Goal: Transaction & Acquisition: Purchase product/service

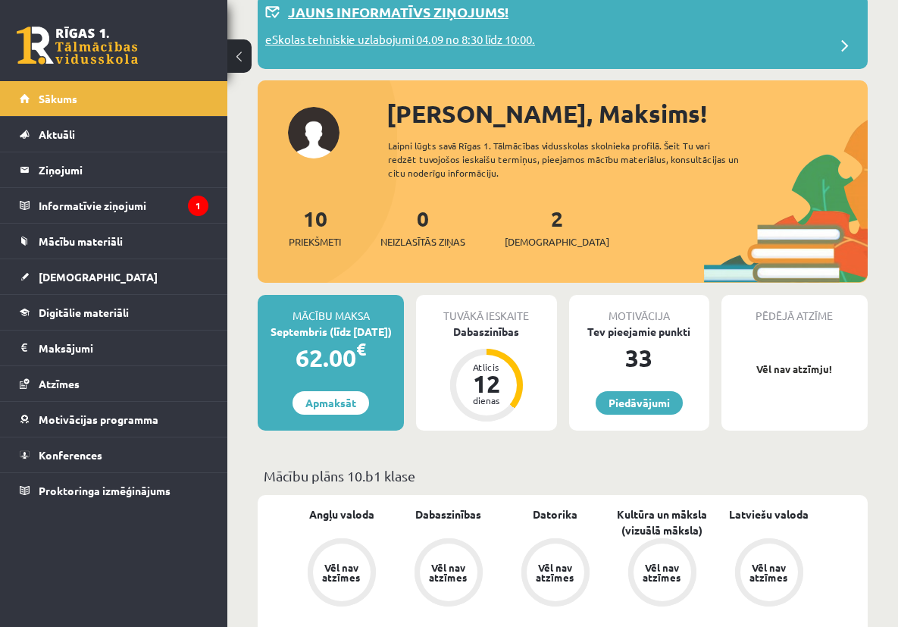
scroll to position [55, 0]
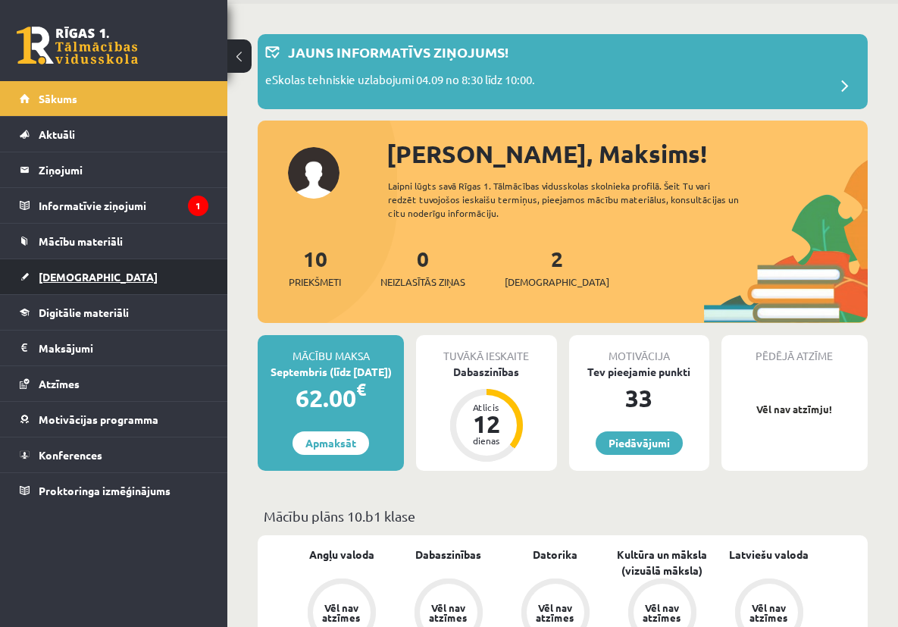
click at [93, 277] on link "[DEMOGRAPHIC_DATA]" at bounding box center [114, 276] width 189 height 35
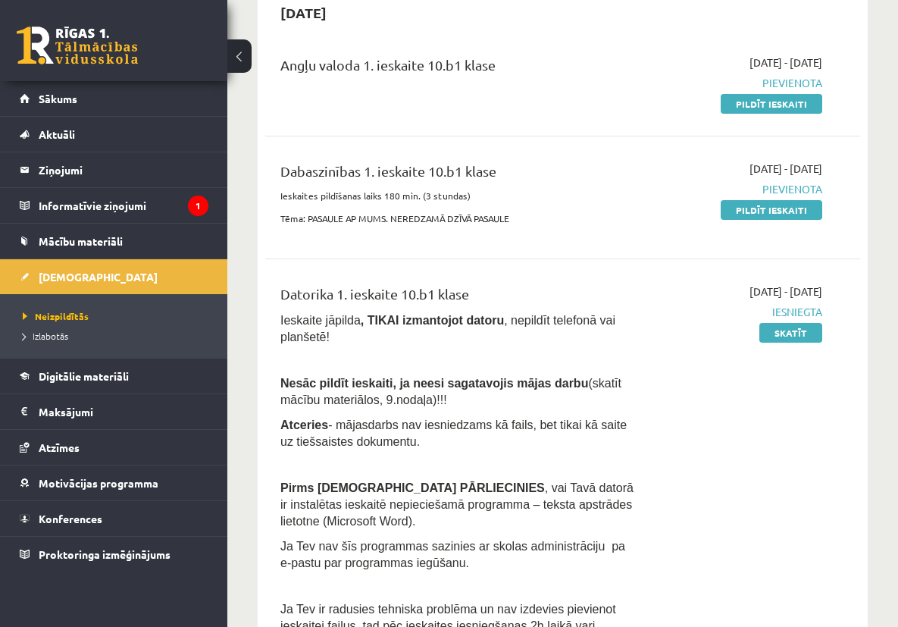
scroll to position [233, 0]
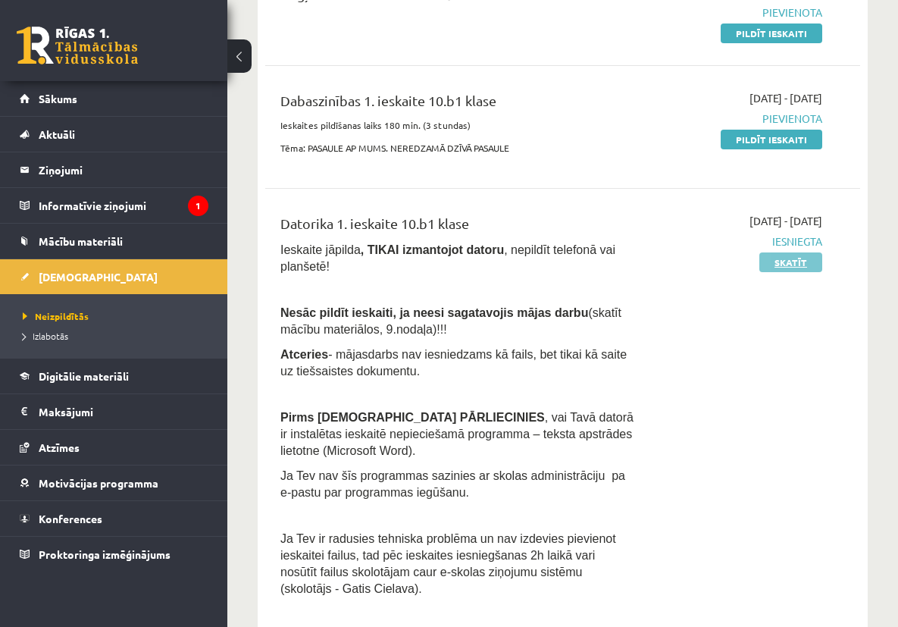
click at [781, 262] on link "Skatīt" at bounding box center [790, 262] width 63 height 20
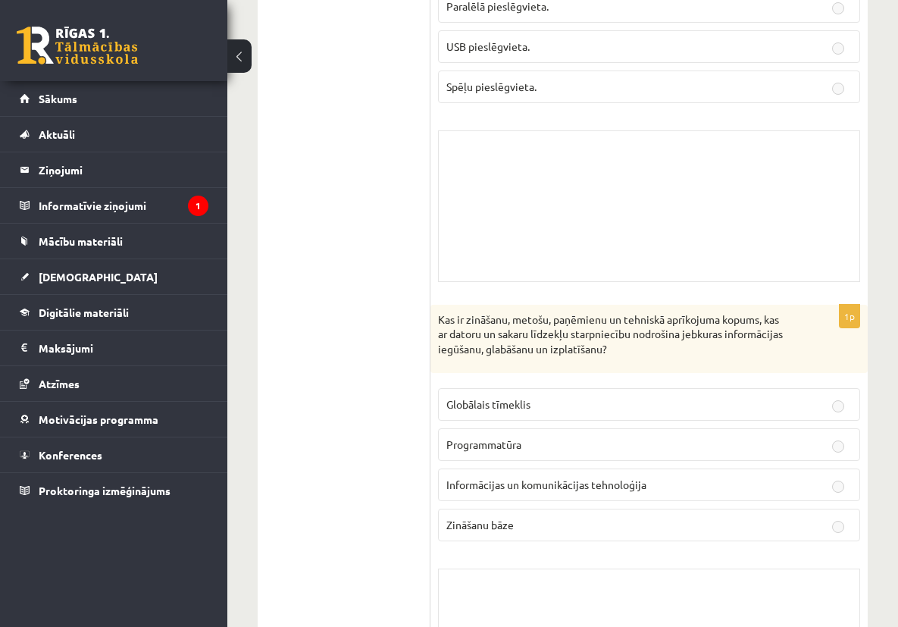
scroll to position [7865, 0]
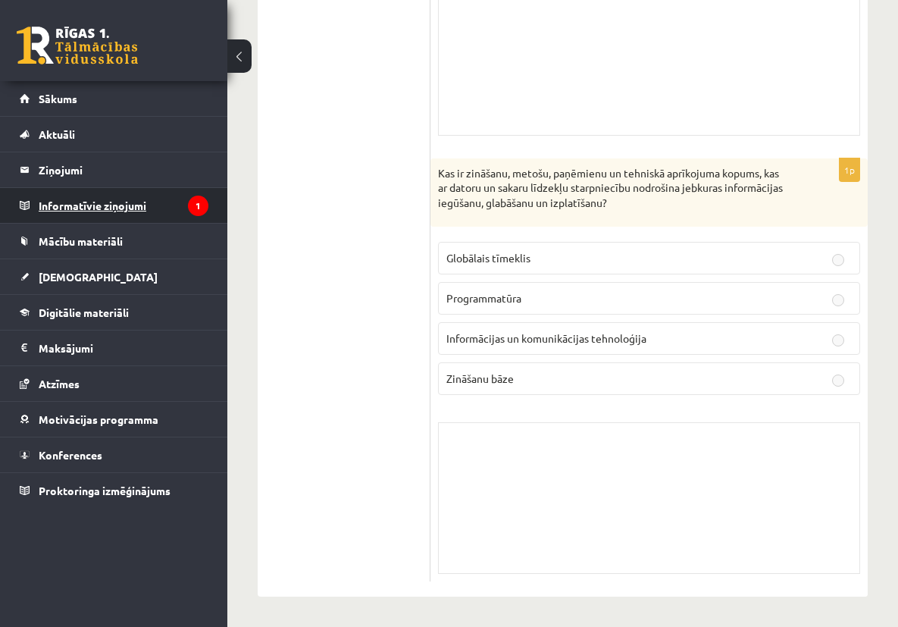
click at [121, 205] on legend "Informatīvie ziņojumi 1" at bounding box center [124, 205] width 170 height 35
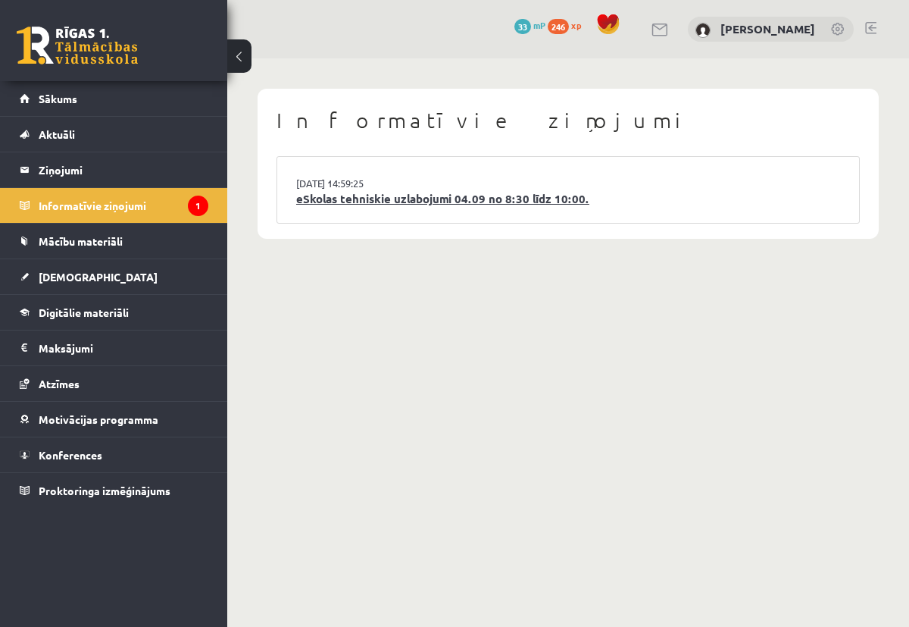
click at [449, 202] on link "eSkolas tehniskie uzlabojumi 04.09 no 8:30 līdz 10:00." at bounding box center [568, 198] width 544 height 17
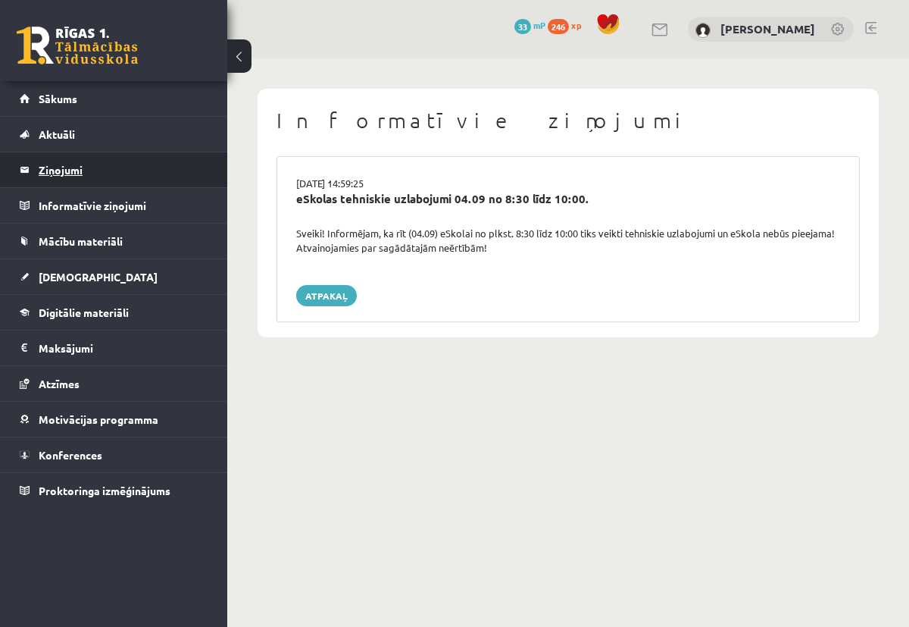
click at [49, 162] on legend "Ziņojumi 0" at bounding box center [124, 169] width 170 height 35
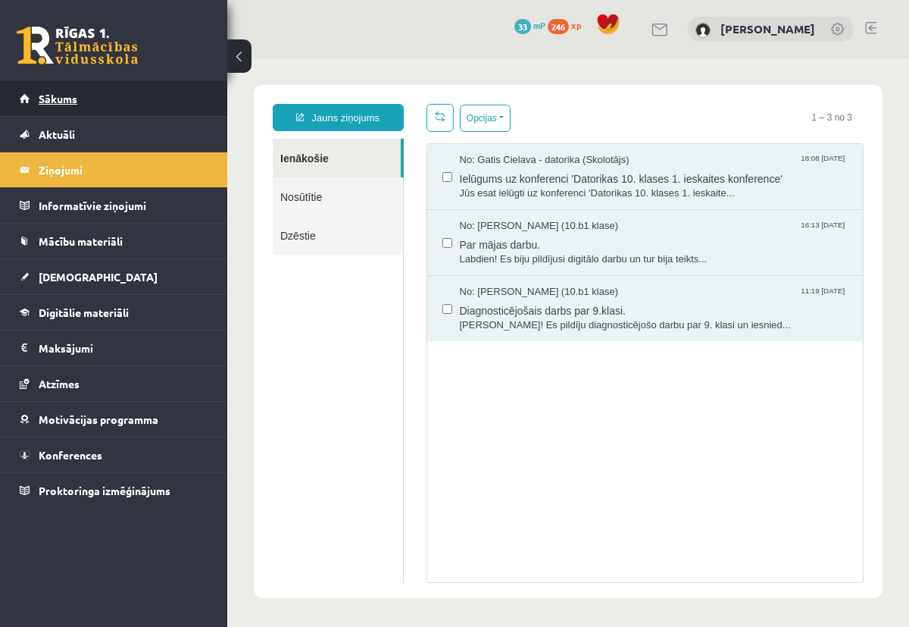
click at [60, 95] on span "Sākums" at bounding box center [58, 99] width 39 height 14
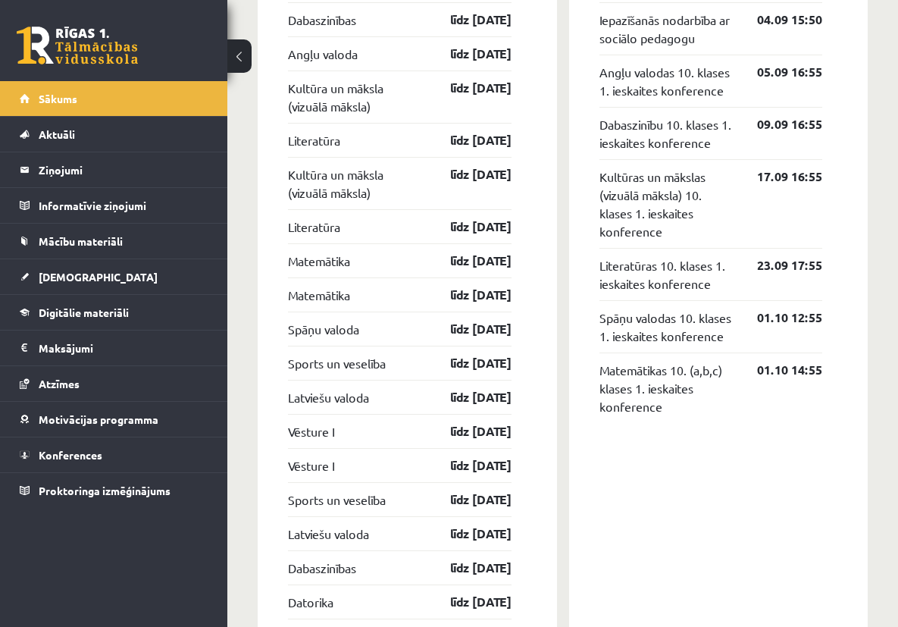
scroll to position [1331, 0]
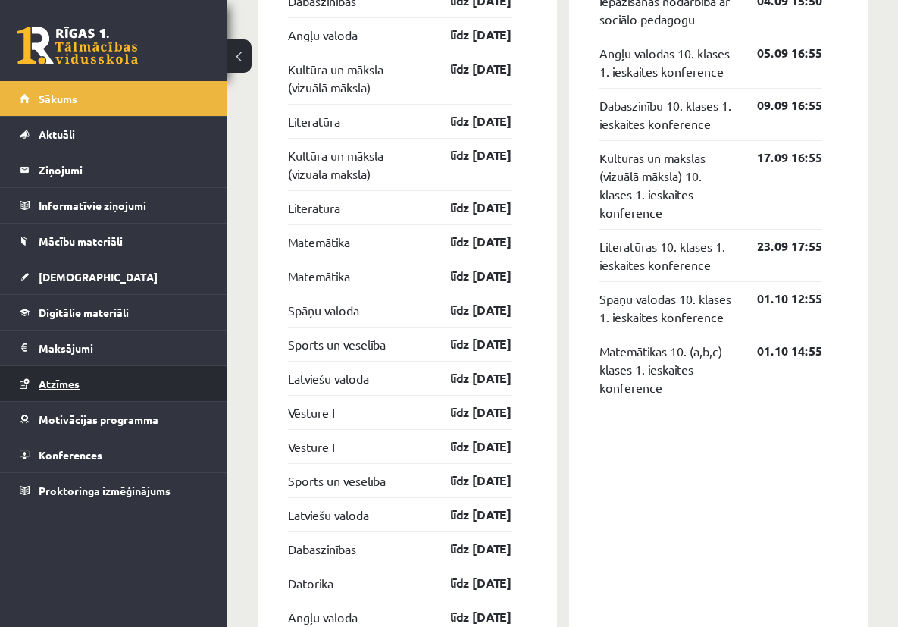
click at [90, 381] on link "Atzīmes" at bounding box center [114, 383] width 189 height 35
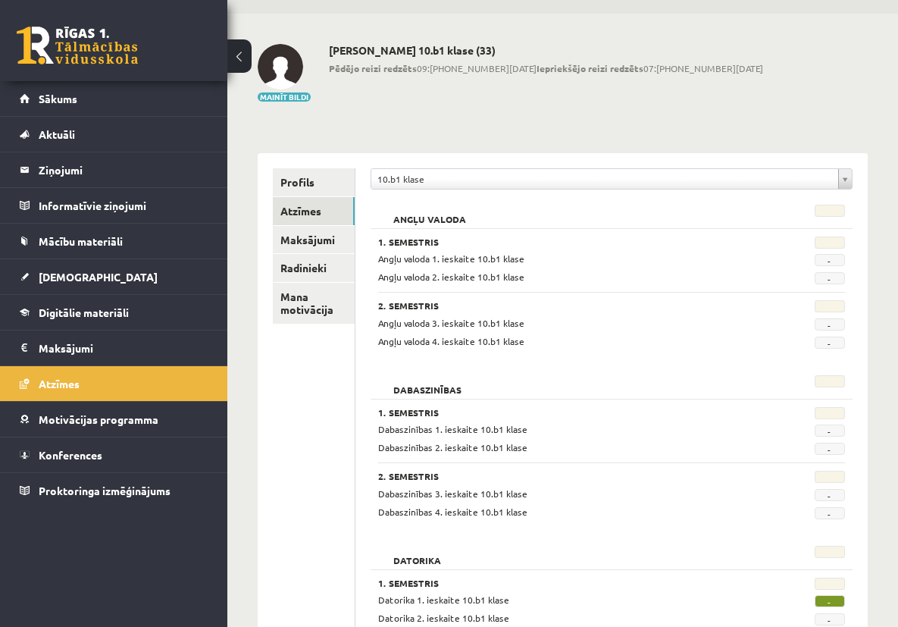
scroll to position [42, 0]
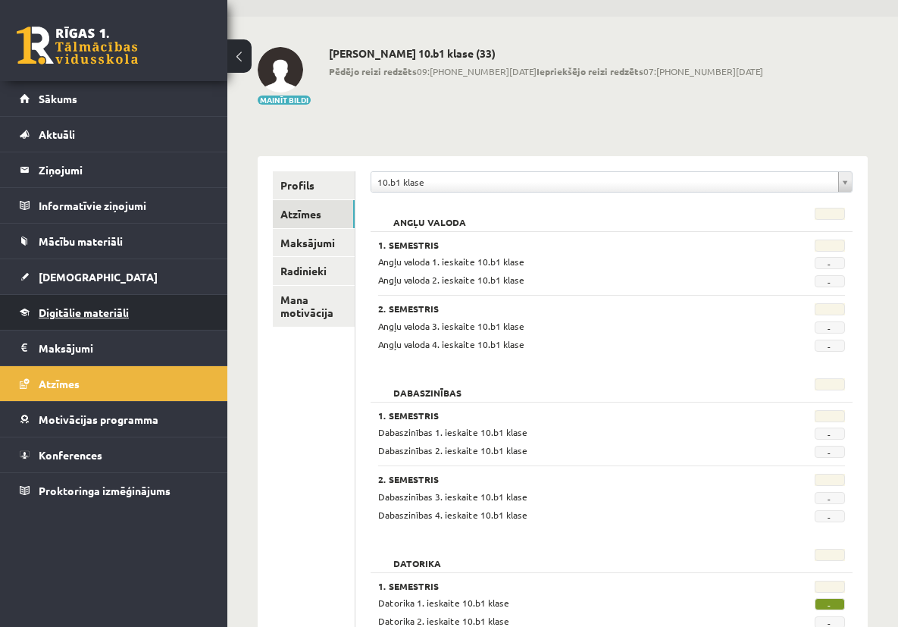
click at [80, 314] on span "Digitālie materiāli" at bounding box center [84, 312] width 90 height 14
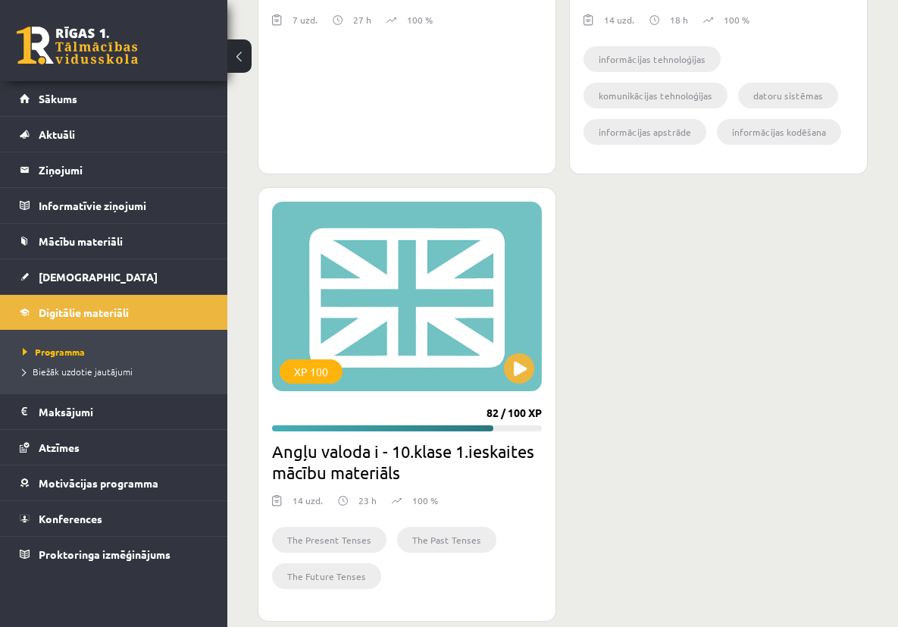
scroll to position [836, 0]
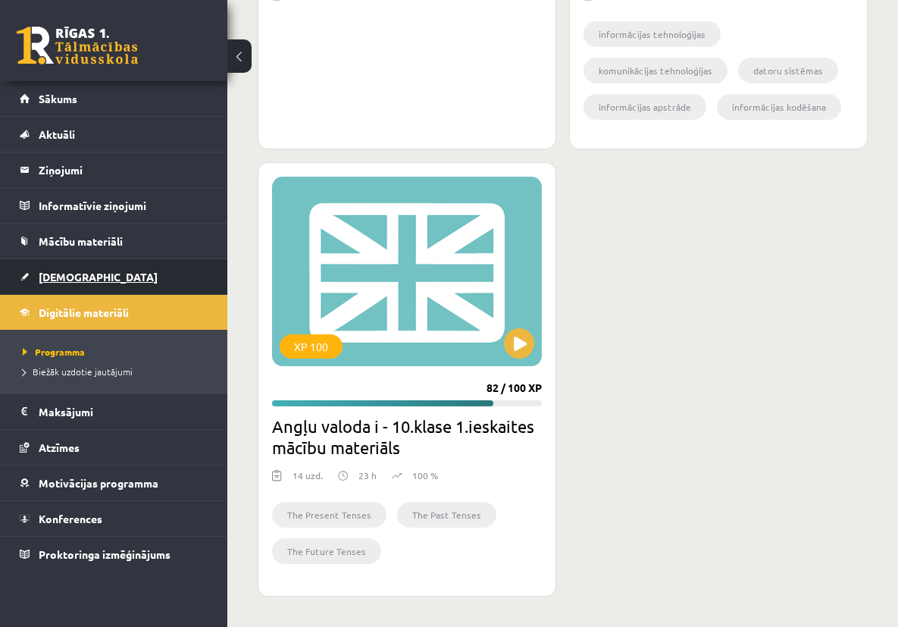
click at [70, 271] on span "[DEMOGRAPHIC_DATA]" at bounding box center [98, 277] width 119 height 14
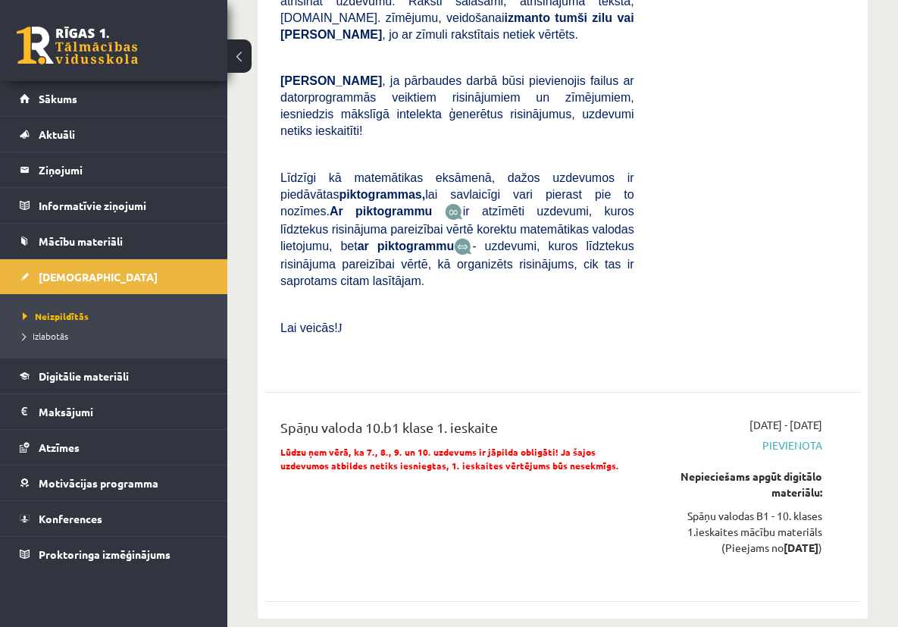
scroll to position [2340, 0]
click at [80, 417] on legend "Maksājumi 0" at bounding box center [124, 411] width 170 height 35
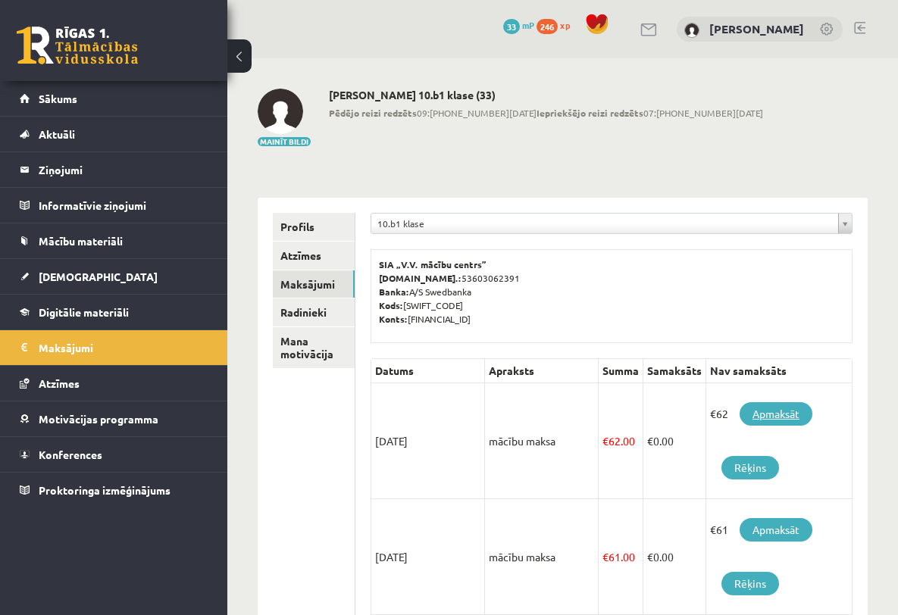
click at [812, 426] on link "Apmaksāt" at bounding box center [776, 413] width 73 height 23
click at [66, 105] on link "Sākums" at bounding box center [114, 98] width 189 height 35
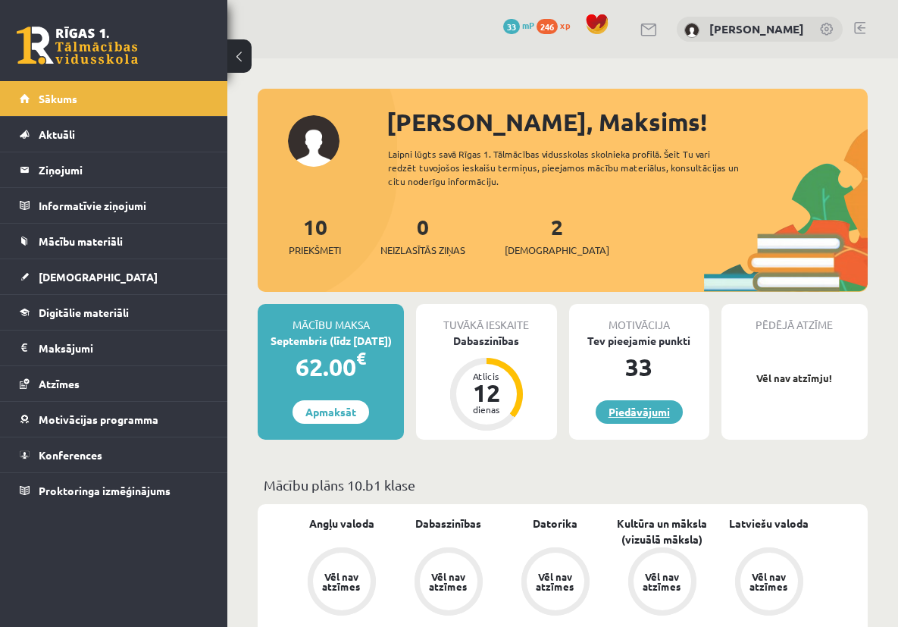
click at [653, 414] on link "Piedāvājumi" at bounding box center [639, 411] width 87 height 23
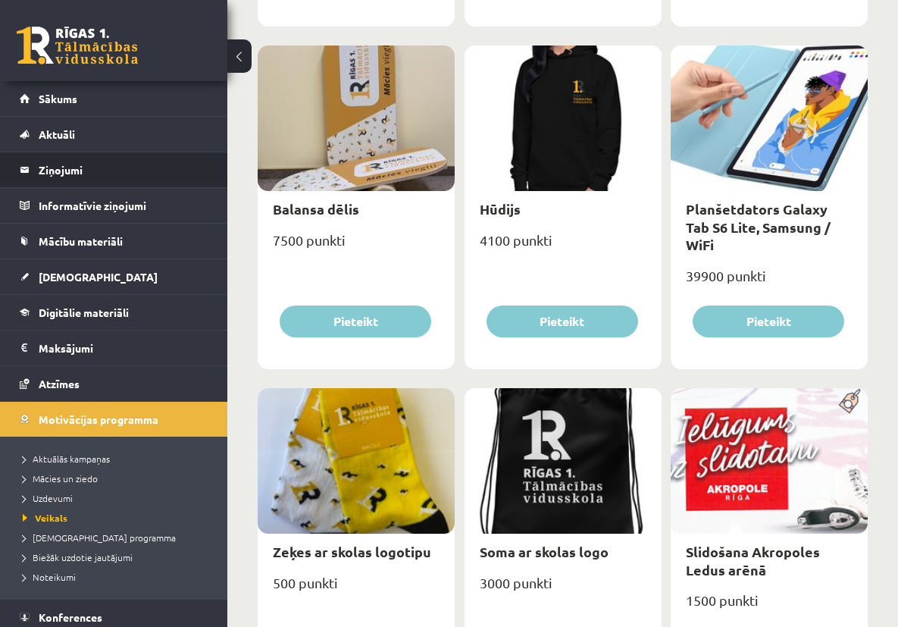
scroll to position [1231, 0]
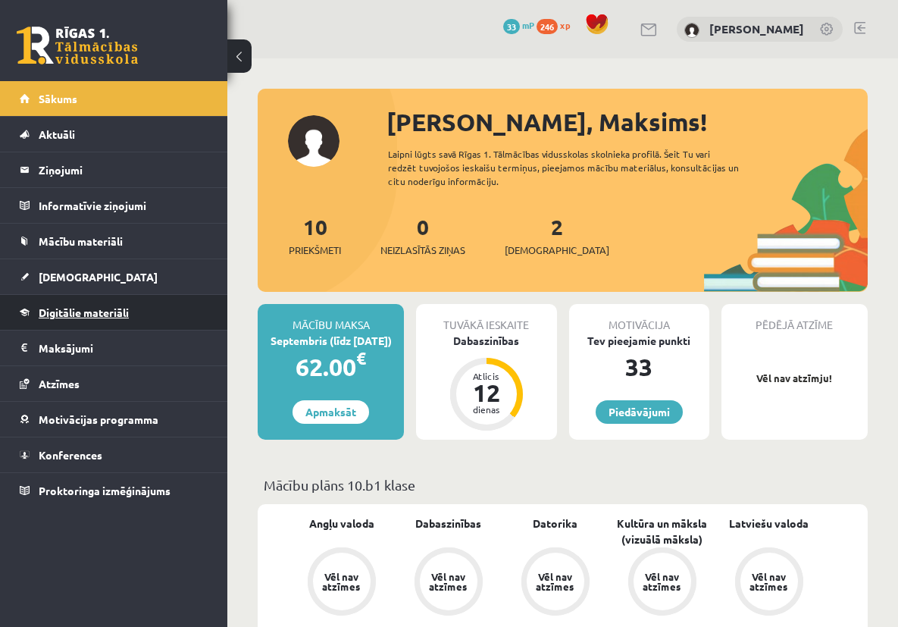
click at [107, 311] on span "Digitālie materiāli" at bounding box center [84, 312] width 90 height 14
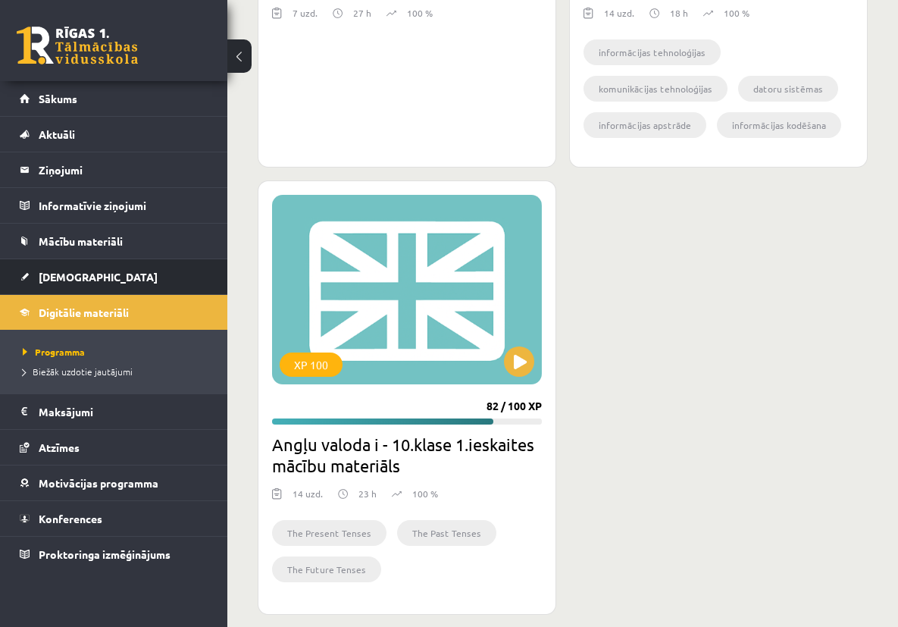
scroll to position [836, 0]
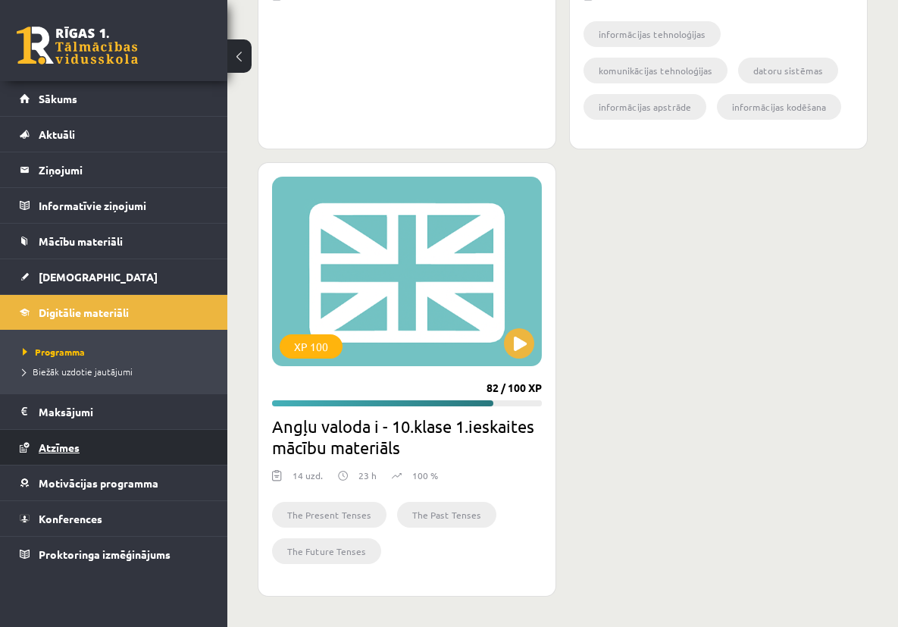
click at [78, 447] on span "Atzīmes" at bounding box center [59, 447] width 41 height 14
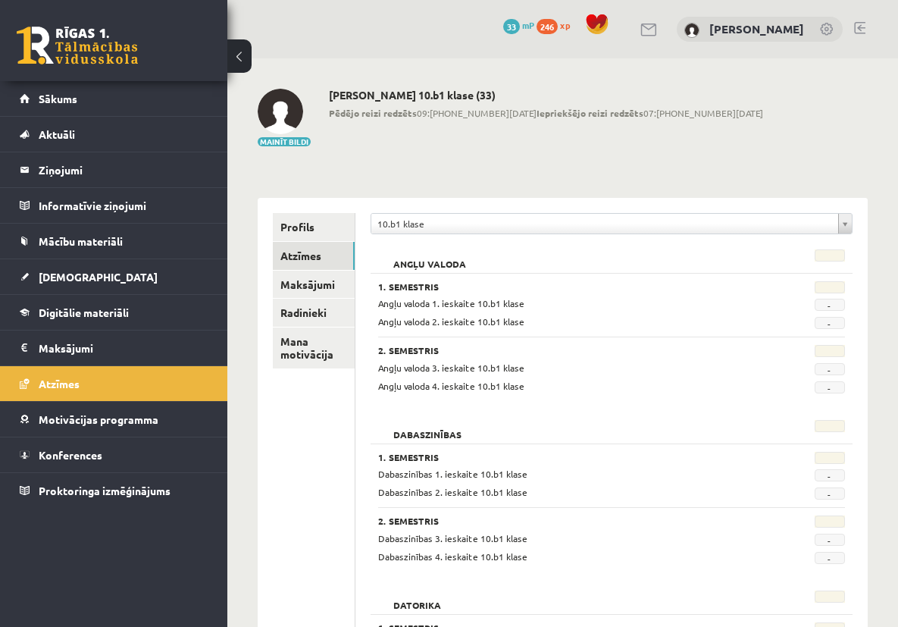
click at [642, 26] on link at bounding box center [649, 29] width 18 height 13
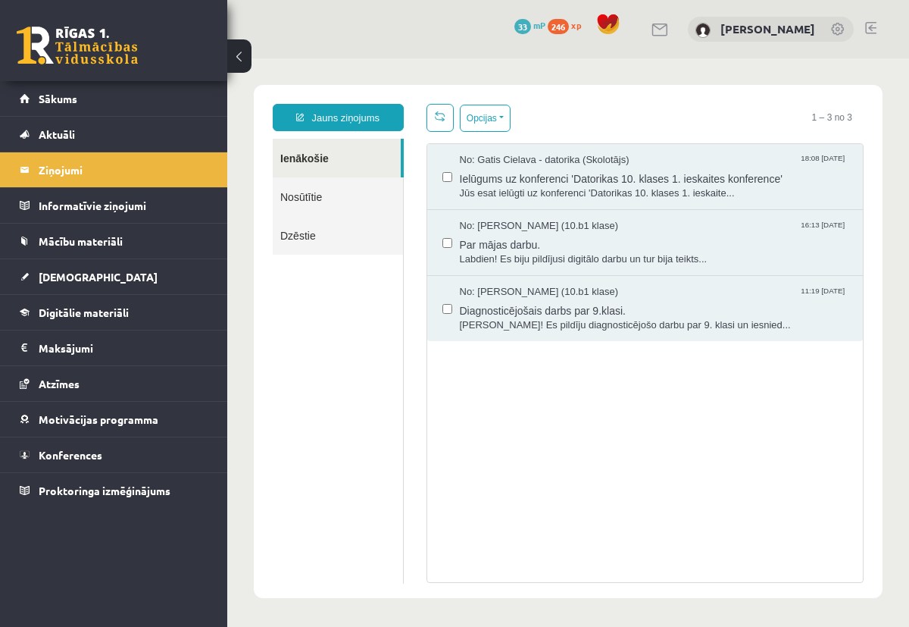
click at [340, 199] on link "Nosūtītie" at bounding box center [338, 196] width 130 height 39
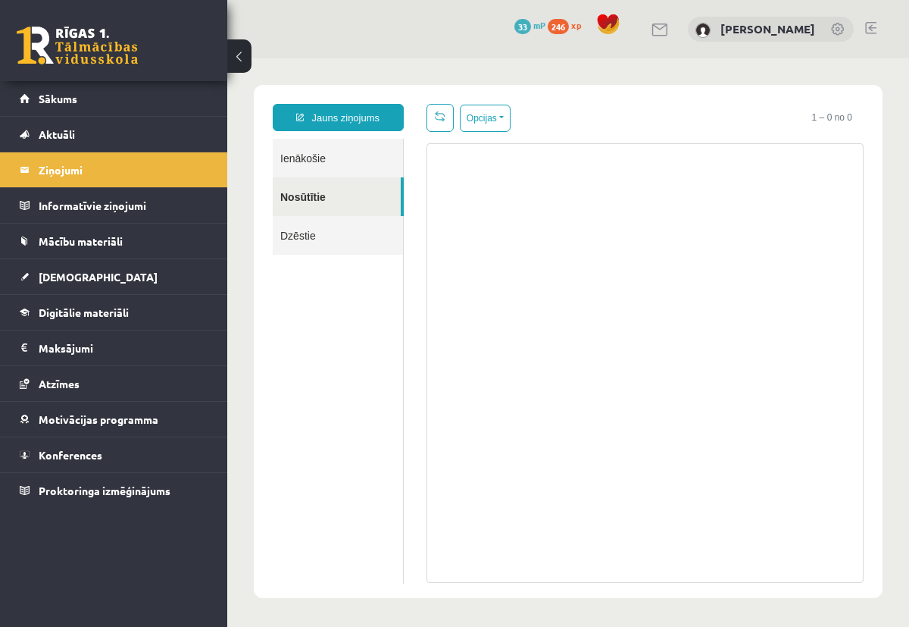
click at [338, 240] on link "Dzēstie" at bounding box center [338, 235] width 130 height 39
